Goal: Information Seeking & Learning: Learn about a topic

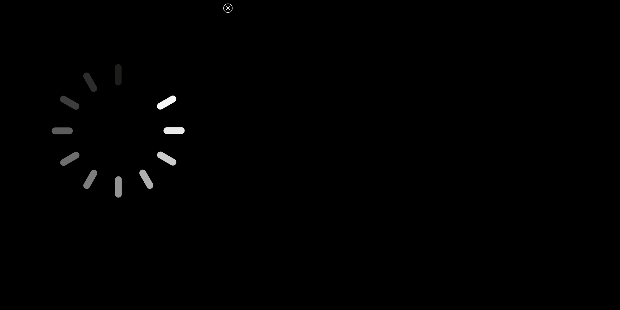
scroll to position [279, 0]
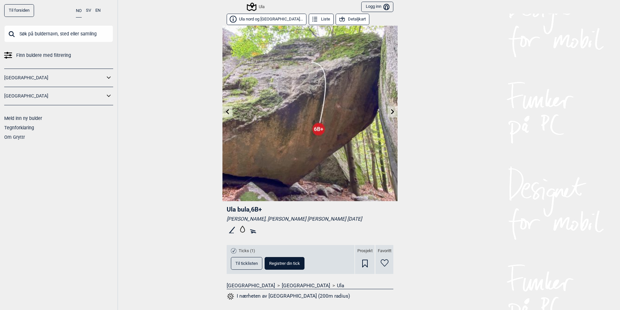
click at [265, 20] on button "Ula nord og [GEOGRAPHIC_DATA]..." at bounding box center [267, 19] width 80 height 11
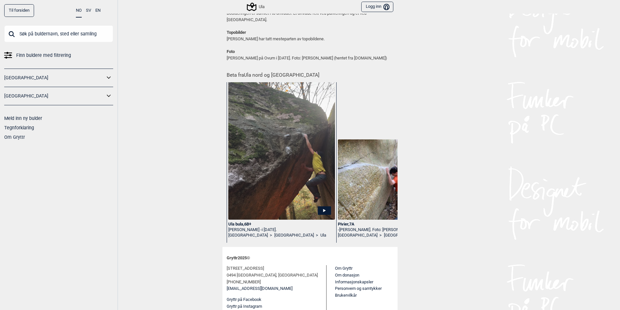
scroll to position [454, 0]
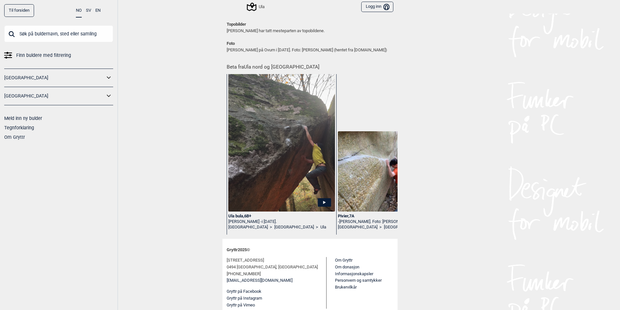
click at [17, 55] on span "Finn buldere med filtrering" at bounding box center [43, 55] width 55 height 9
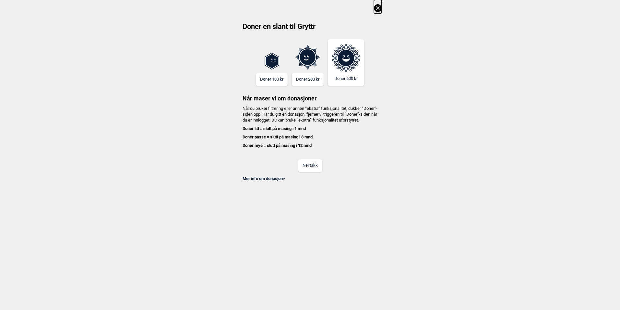
click at [374, 9] on div "Doner en slant til Gryttr Doner 100 kr Doner 200 kr Doner 600 kr Når maser vi o…" at bounding box center [310, 90] width 620 height 181
click at [377, 8] on icon at bounding box center [378, 8] width 8 height 8
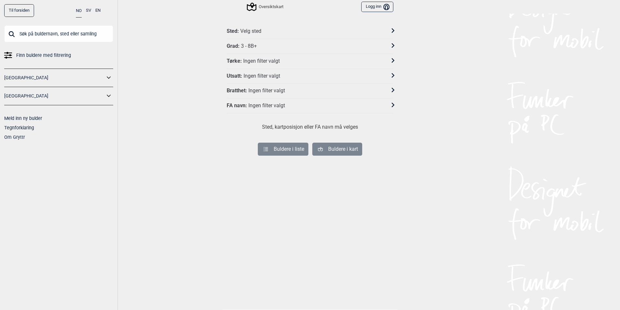
click at [104, 75] on link "[GEOGRAPHIC_DATA]" at bounding box center [54, 77] width 101 height 9
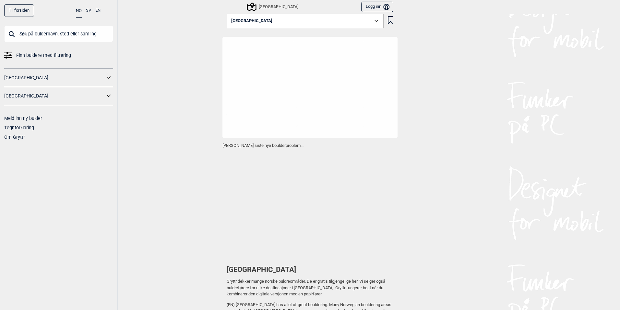
click at [108, 80] on icon at bounding box center [109, 77] width 8 height 9
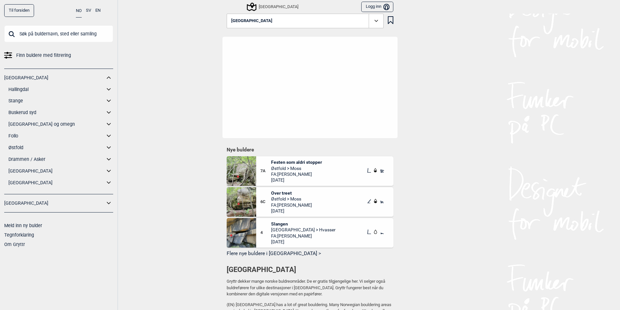
click at [111, 88] on icon at bounding box center [109, 89] width 8 height 9
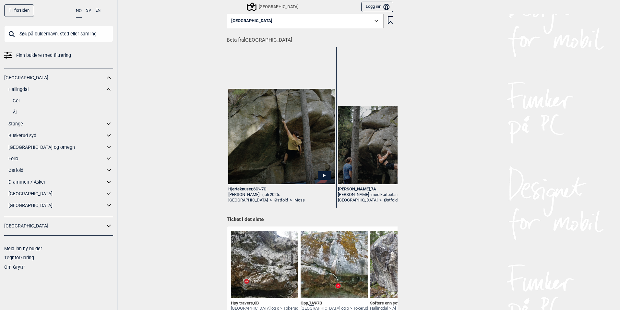
click at [16, 112] on link "Ål" at bounding box center [63, 112] width 101 height 9
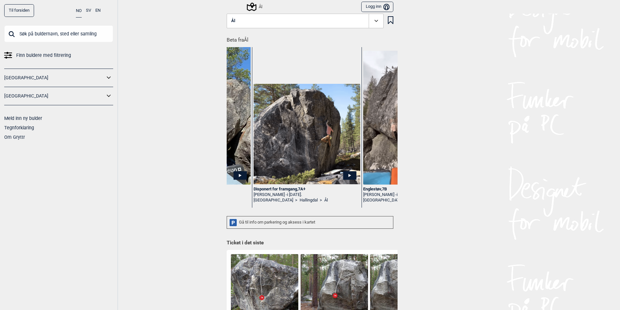
scroll to position [0, 109]
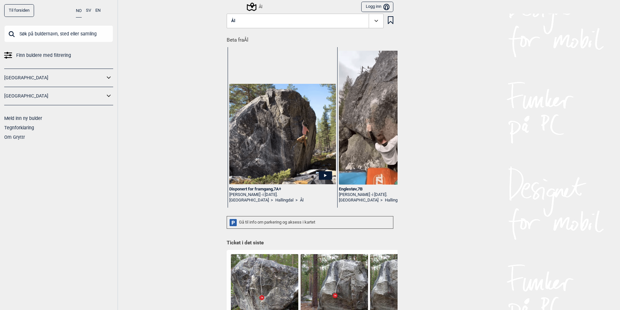
click at [266, 189] on div "Disponert for framgang , 7A+" at bounding box center [282, 189] width 107 height 6
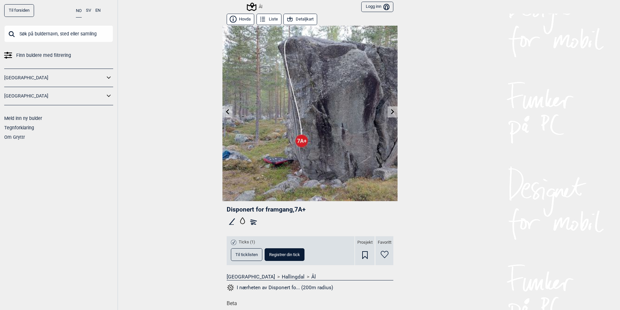
click at [227, 113] on icon at bounding box center [227, 111] width 5 height 5
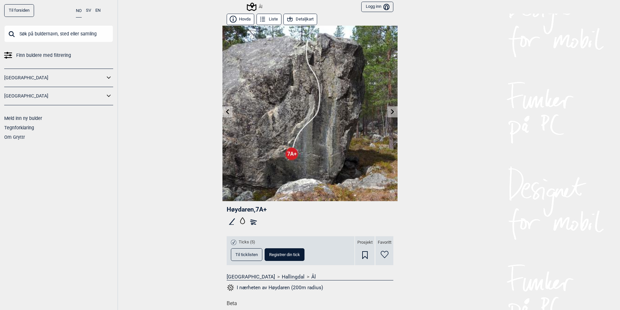
click at [390, 112] on icon at bounding box center [392, 111] width 5 height 5
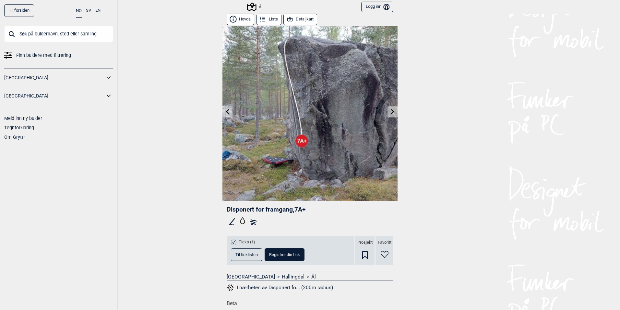
click at [390, 112] on icon at bounding box center [392, 111] width 5 height 5
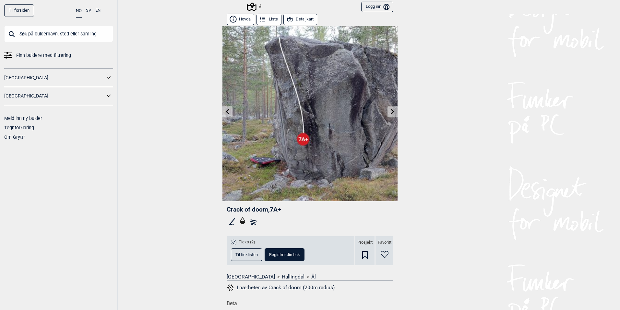
click at [390, 112] on icon at bounding box center [392, 111] width 5 height 5
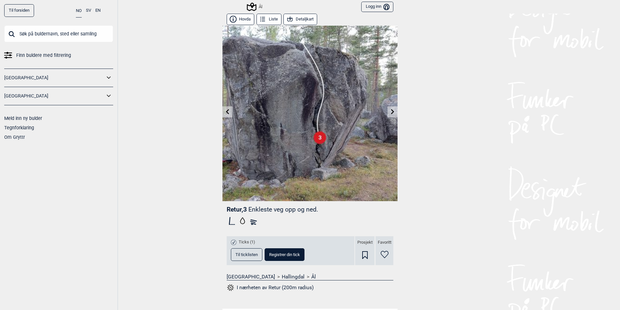
click at [225, 110] on icon at bounding box center [227, 111] width 5 height 5
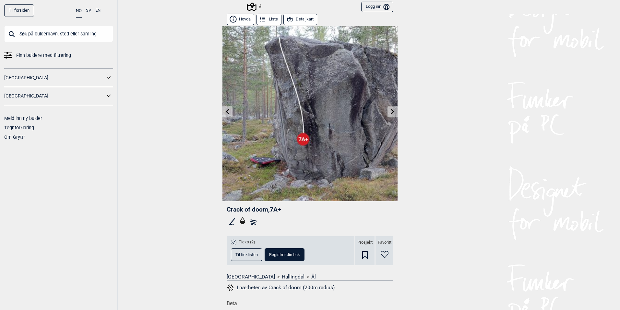
click at [225, 110] on icon at bounding box center [227, 111] width 5 height 5
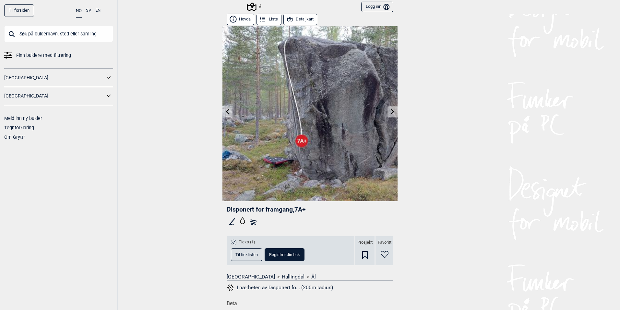
click at [391, 115] on link at bounding box center [393, 111] width 10 height 11
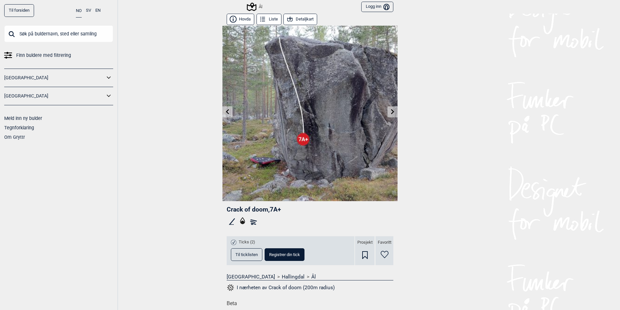
click at [226, 110] on icon at bounding box center [227, 111] width 3 height 5
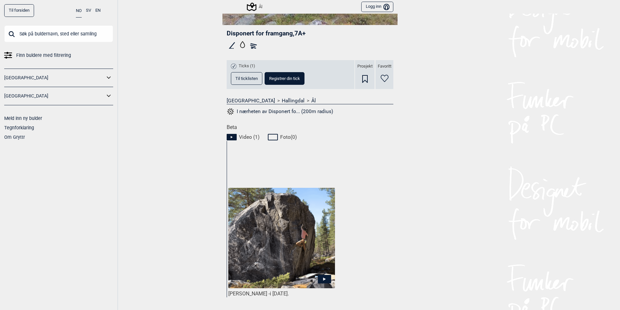
scroll to position [260, 0]
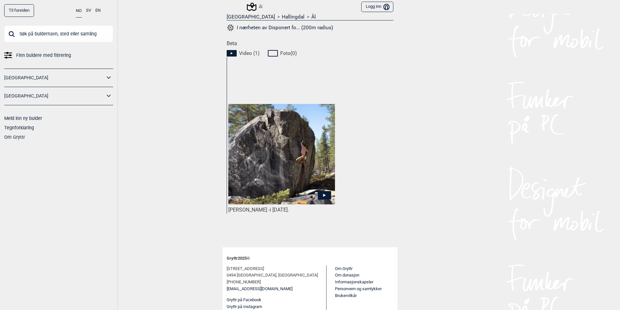
click at [324, 192] on icon at bounding box center [324, 195] width 13 height 8
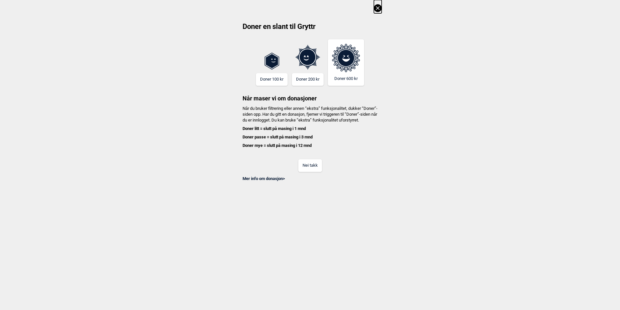
click at [378, 11] on icon at bounding box center [378, 8] width 8 height 8
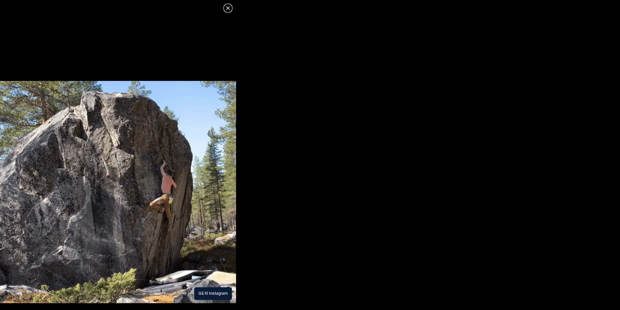
click at [227, 6] on icon at bounding box center [228, 8] width 8 height 8
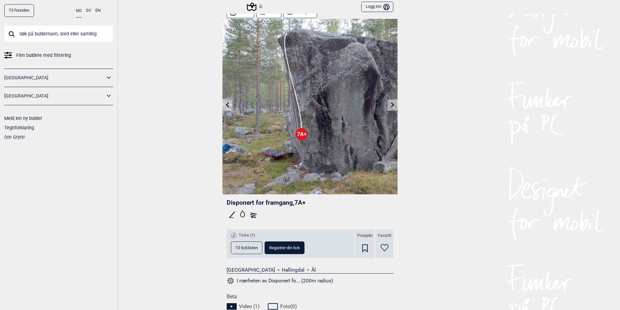
scroll to position [0, 0]
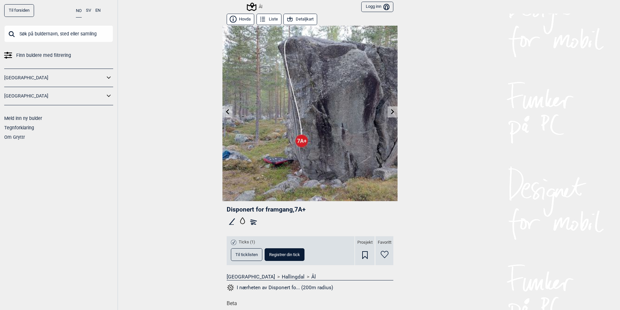
click at [390, 111] on icon at bounding box center [392, 111] width 5 height 5
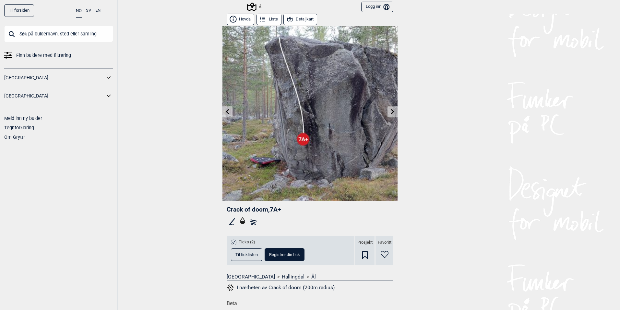
click at [305, 21] on button "Detaljkart" at bounding box center [301, 19] width 34 height 11
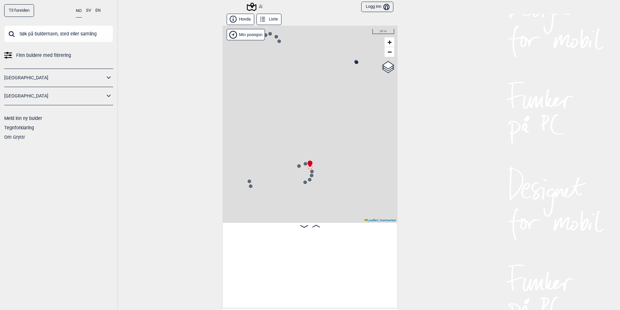
scroll to position [0, 13106]
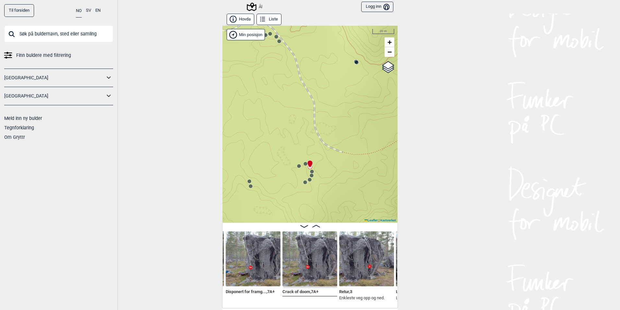
click at [251, 187] on icon at bounding box center [250, 185] width 5 height 5
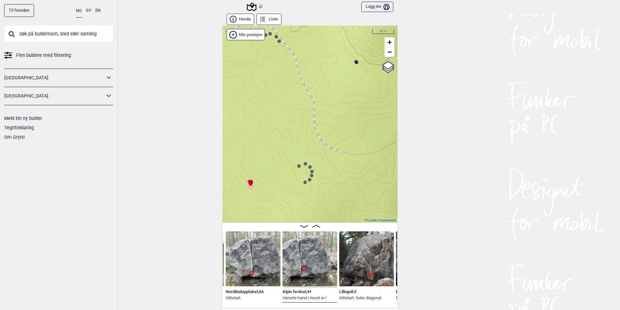
click at [248, 180] on icon at bounding box center [251, 182] width 6 height 7
click at [247, 179] on div at bounding box center [249, 179] width 5 height 5
click at [303, 184] on icon at bounding box center [305, 181] width 5 height 5
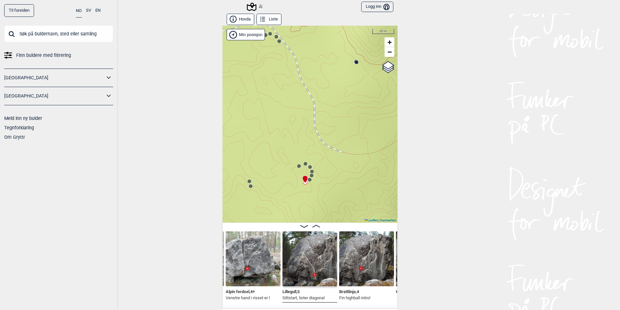
click at [311, 177] on icon at bounding box center [311, 175] width 5 height 5
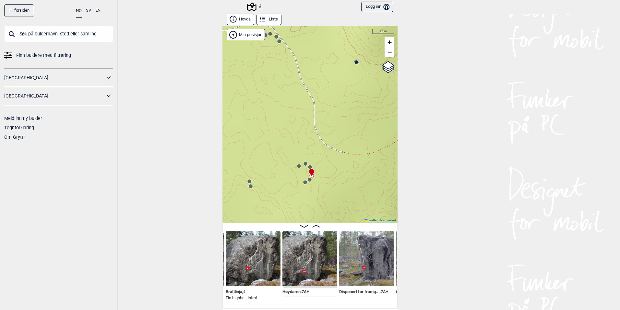
click at [304, 165] on circle at bounding box center [306, 164] width 4 height 4
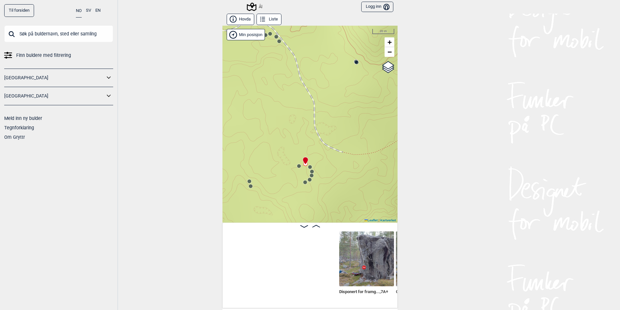
scroll to position [0, 13173]
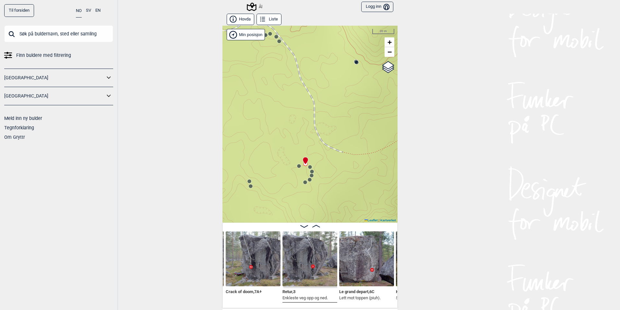
click at [298, 167] on circle at bounding box center [299, 166] width 4 height 4
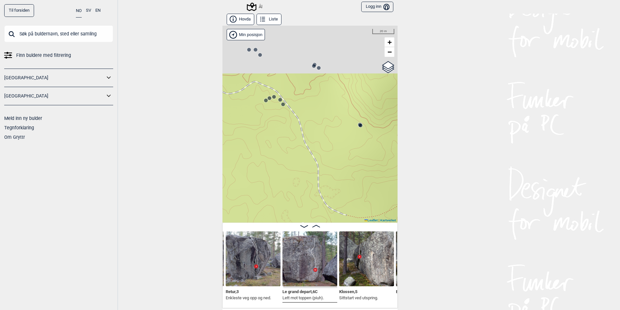
drag, startPoint x: 297, startPoint y: 176, endPoint x: 299, endPoint y: 180, distance: 4.4
click at [299, 180] on div "Ål" at bounding box center [310, 124] width 175 height 197
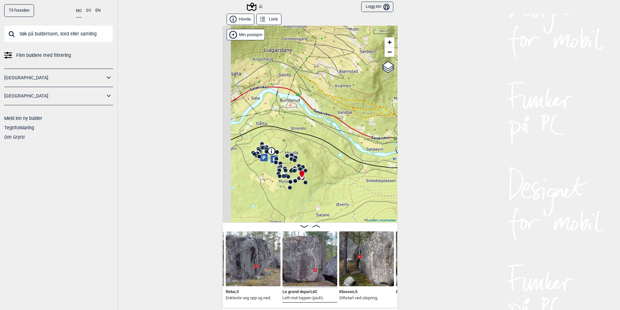
drag, startPoint x: 252, startPoint y: 171, endPoint x: 267, endPoint y: 167, distance: 15.6
click at [267, 167] on div "Ål" at bounding box center [310, 124] width 175 height 197
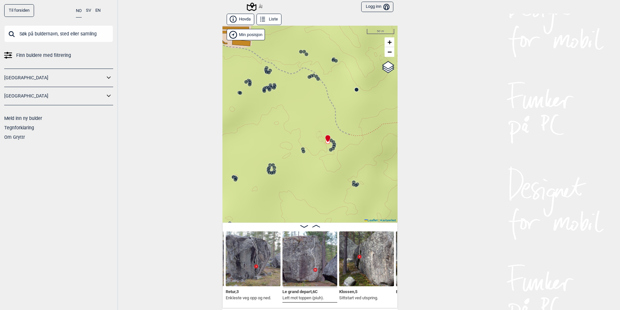
click at [261, 21] on icon at bounding box center [262, 19] width 7 height 7
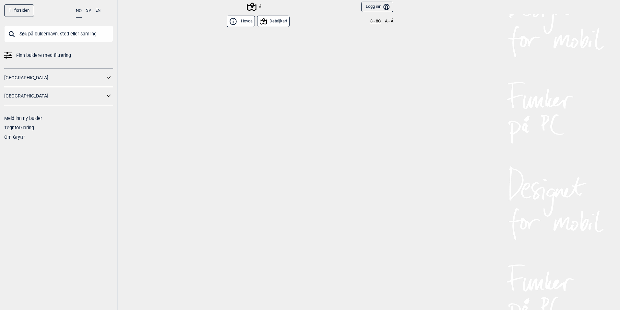
scroll to position [6319, 0]
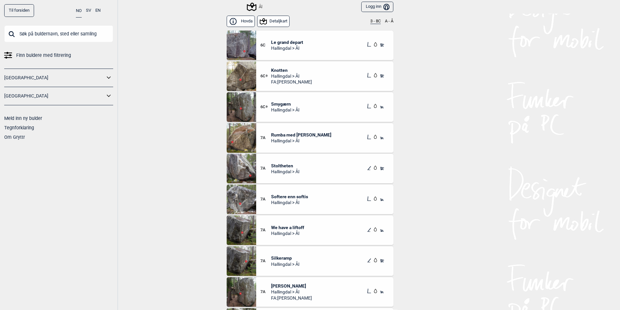
click at [373, 21] on button "3 - 8C" at bounding box center [376, 21] width 10 height 5
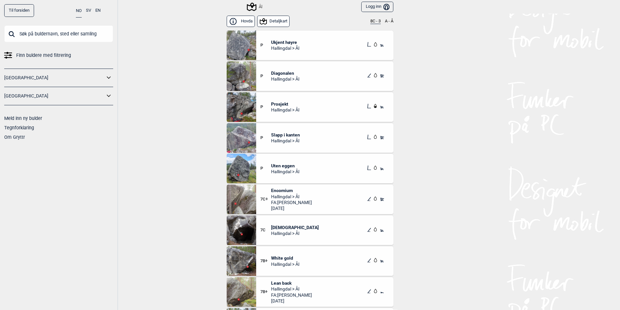
click at [286, 189] on span "Encomium" at bounding box center [291, 190] width 41 height 6
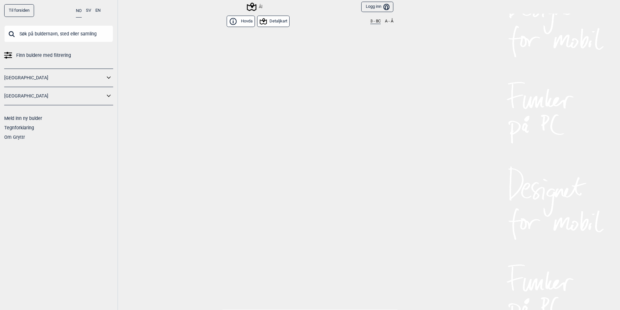
scroll to position [6319, 0]
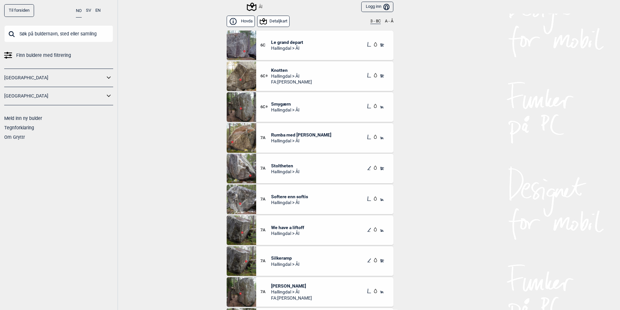
click at [373, 17] on div "Hovda Detaljkart 3 - 8C A - Å" at bounding box center [310, 22] width 167 height 16
click at [373, 18] on div "Hovda Detaljkart 3 - 8C A - Å" at bounding box center [310, 22] width 167 height 16
click at [373, 20] on button "3 - 8C" at bounding box center [376, 21] width 10 height 5
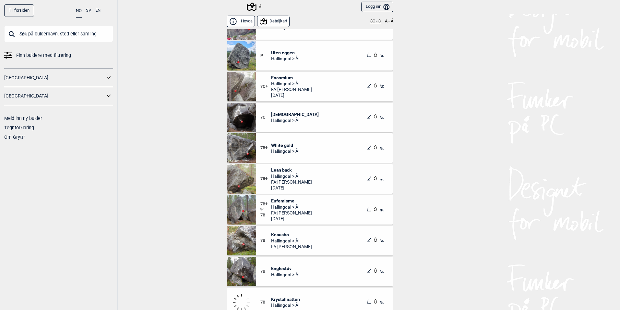
scroll to position [130, 0]
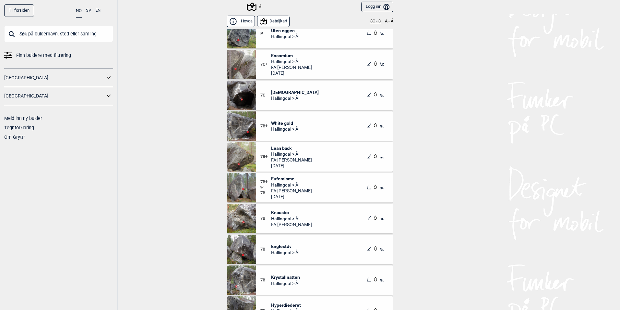
click at [277, 276] on span "Krystallnatten" at bounding box center [285, 277] width 29 height 6
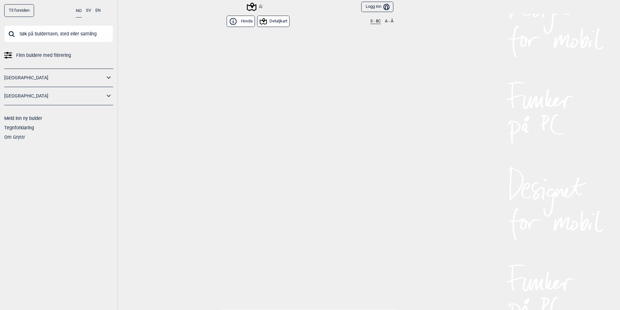
scroll to position [6319, 0]
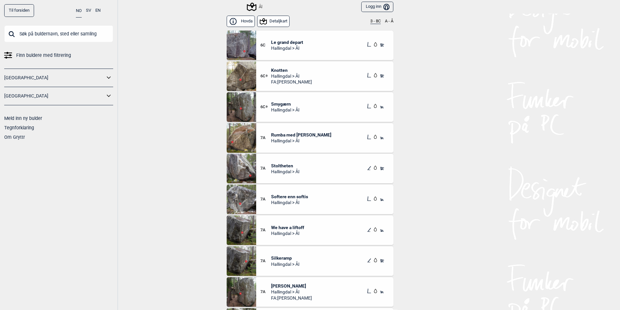
click at [298, 134] on span "Rumba med [PERSON_NAME]" at bounding box center [301, 135] width 60 height 6
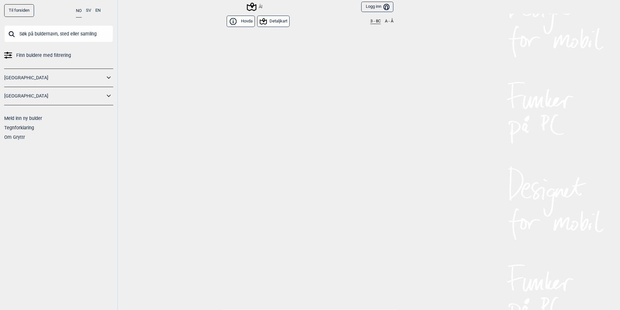
scroll to position [6319, 0]
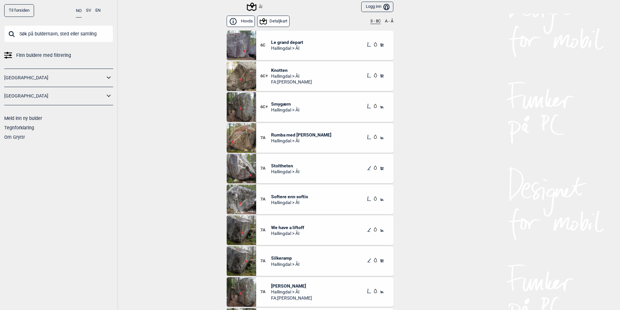
click at [376, 20] on button "3 - 8C" at bounding box center [376, 21] width 10 height 5
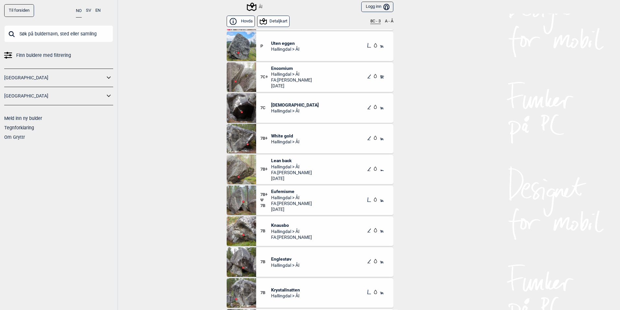
scroll to position [130, 0]
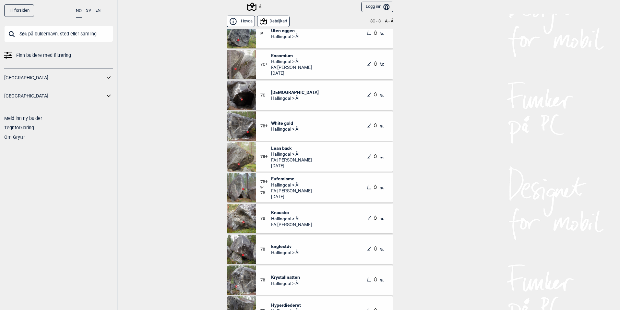
click at [288, 122] on span "White gold" at bounding box center [285, 123] width 28 height 6
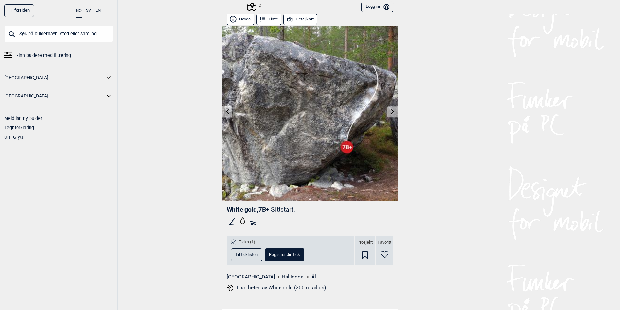
click at [225, 109] on icon at bounding box center [227, 111] width 5 height 5
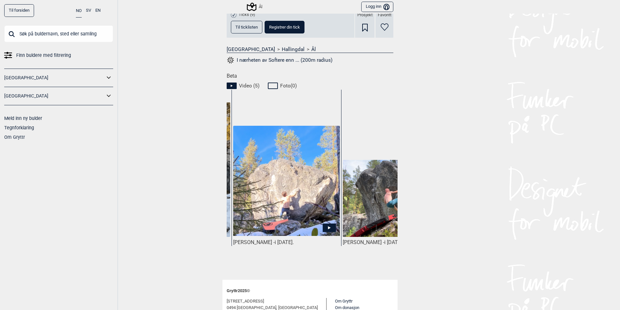
scroll to position [0, 106]
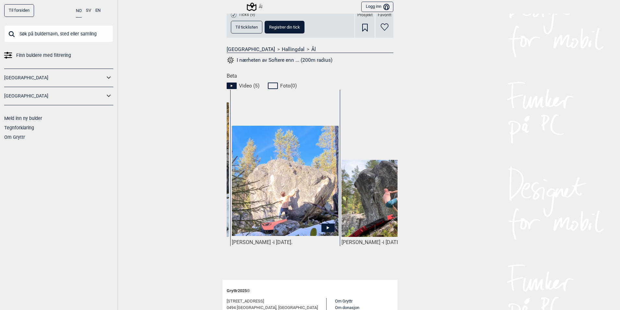
click at [279, 205] on img at bounding box center [285, 181] width 107 height 110
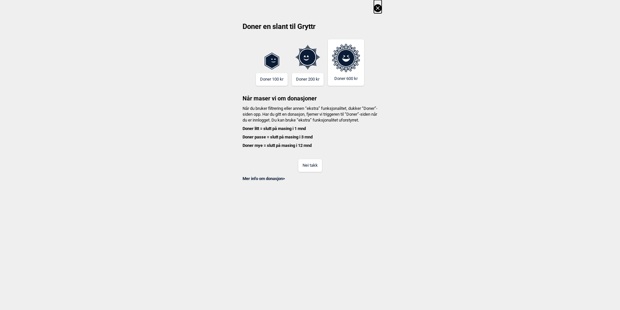
click at [376, 8] on icon at bounding box center [378, 8] width 8 height 8
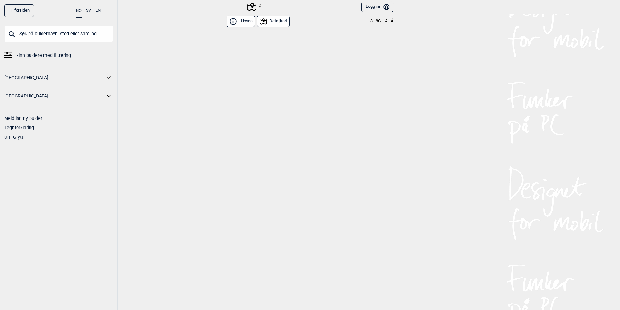
scroll to position [6319, 0]
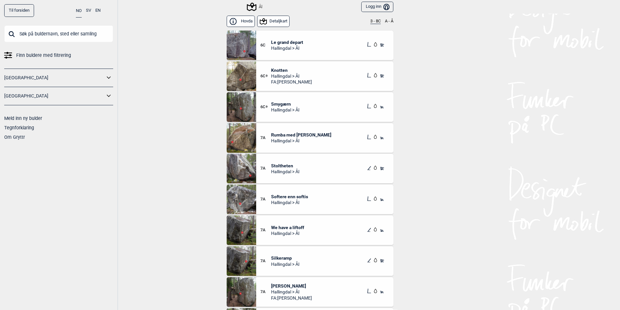
click at [373, 23] on button "3 - 8C" at bounding box center [376, 21] width 10 height 5
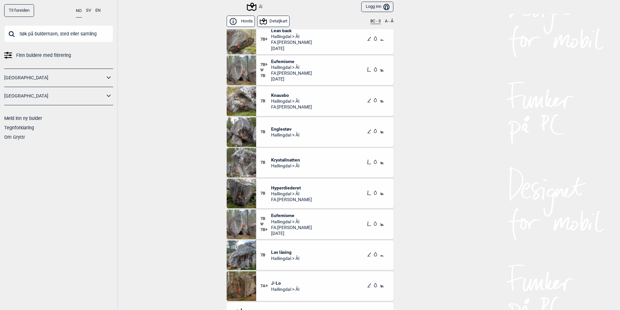
scroll to position [260, 0]
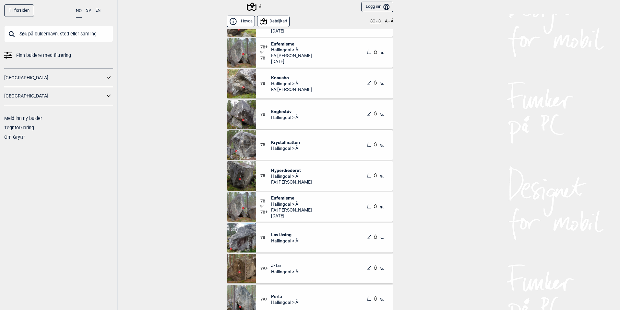
click at [285, 196] on span "Eufemisme" at bounding box center [291, 198] width 41 height 6
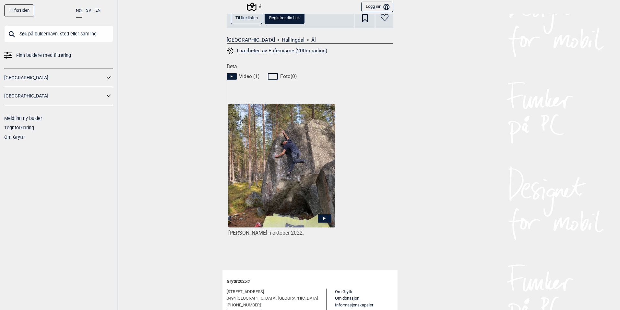
scroll to position [287, 0]
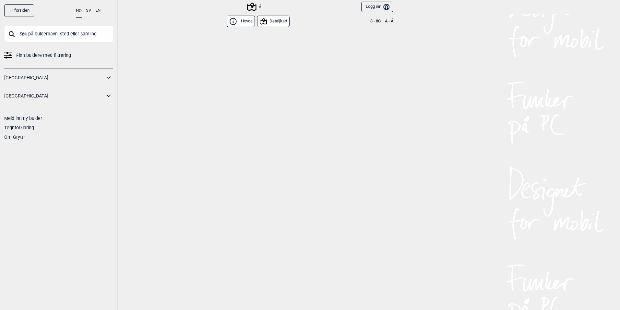
scroll to position [6319, 0]
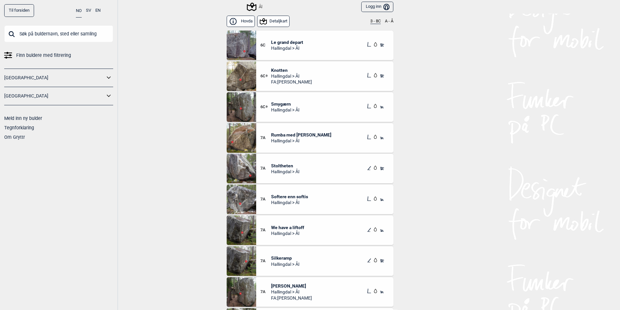
click at [372, 23] on button "3 - 8C" at bounding box center [376, 21] width 10 height 5
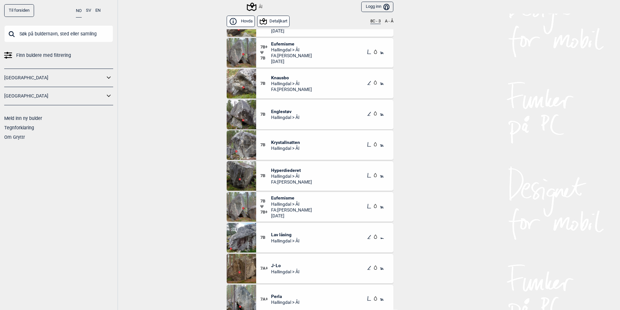
scroll to position [292, 0]
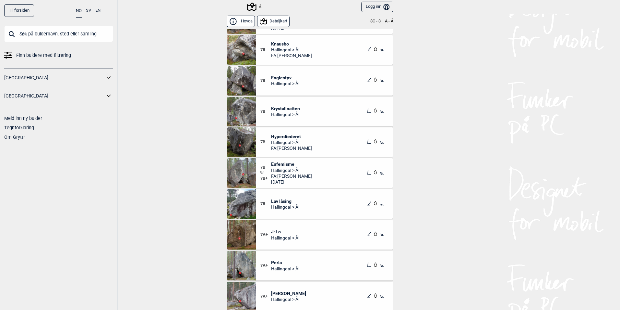
click at [282, 73] on div "7B Englestøv Hallingdal > Ål" at bounding box center [324, 81] width 137 height 30
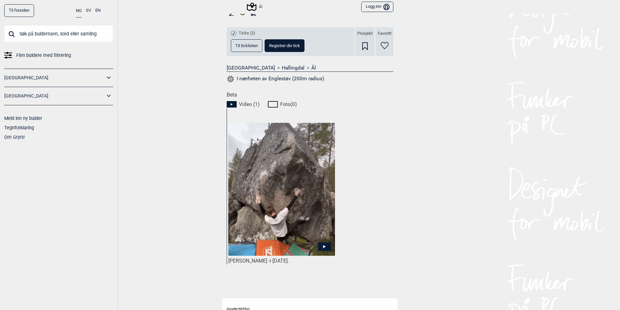
scroll to position [214, 0]
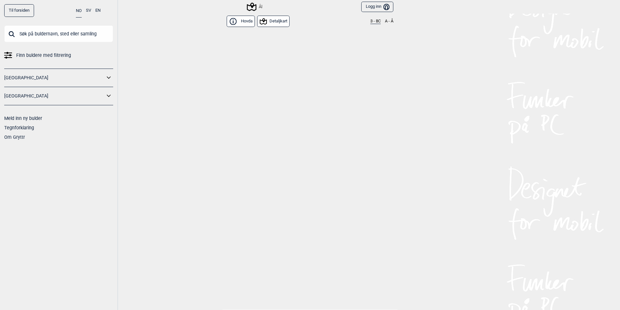
scroll to position [6319, 0]
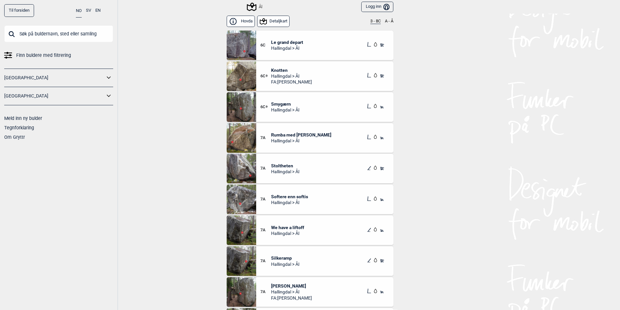
click at [371, 22] on button "3 - 8C" at bounding box center [376, 21] width 10 height 5
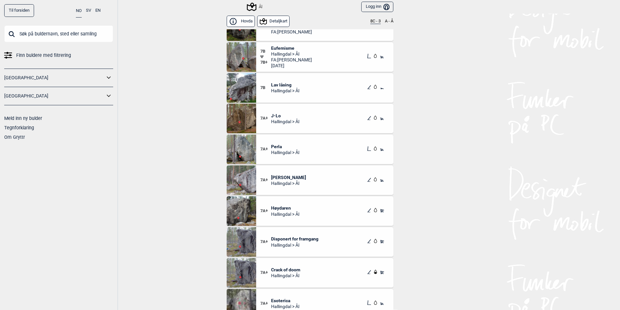
scroll to position [422, 0]
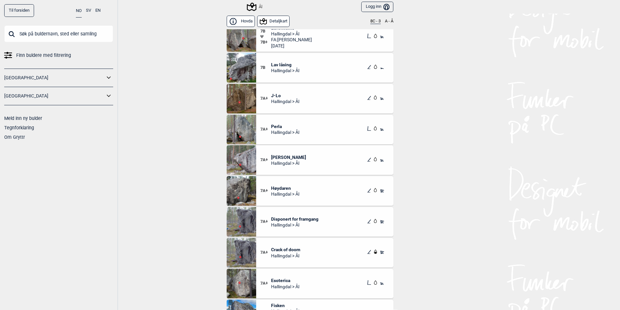
click at [272, 130] on span "Hallingdal > Ål" at bounding box center [285, 132] width 28 height 6
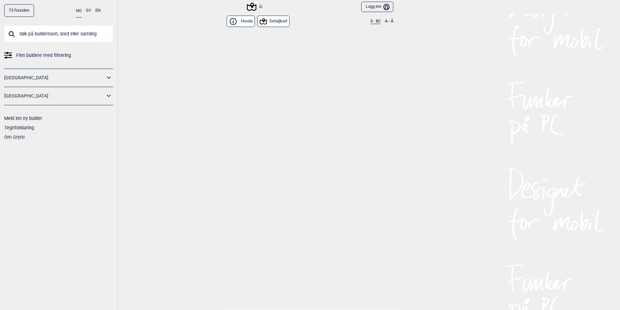
scroll to position [6319, 0]
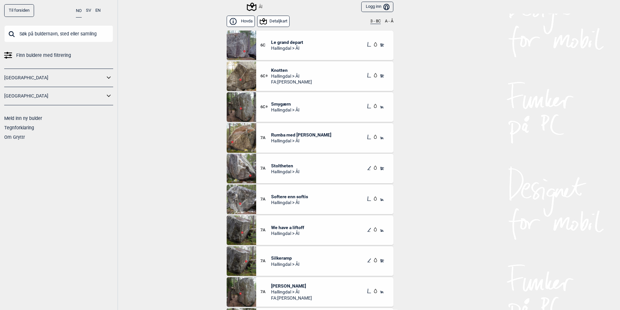
click at [371, 21] on button "3 - 8C" at bounding box center [376, 21] width 10 height 5
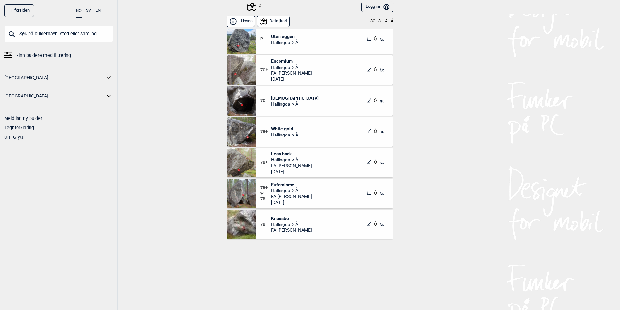
scroll to position [130, 0]
